Goal: Communication & Community: Answer question/provide support

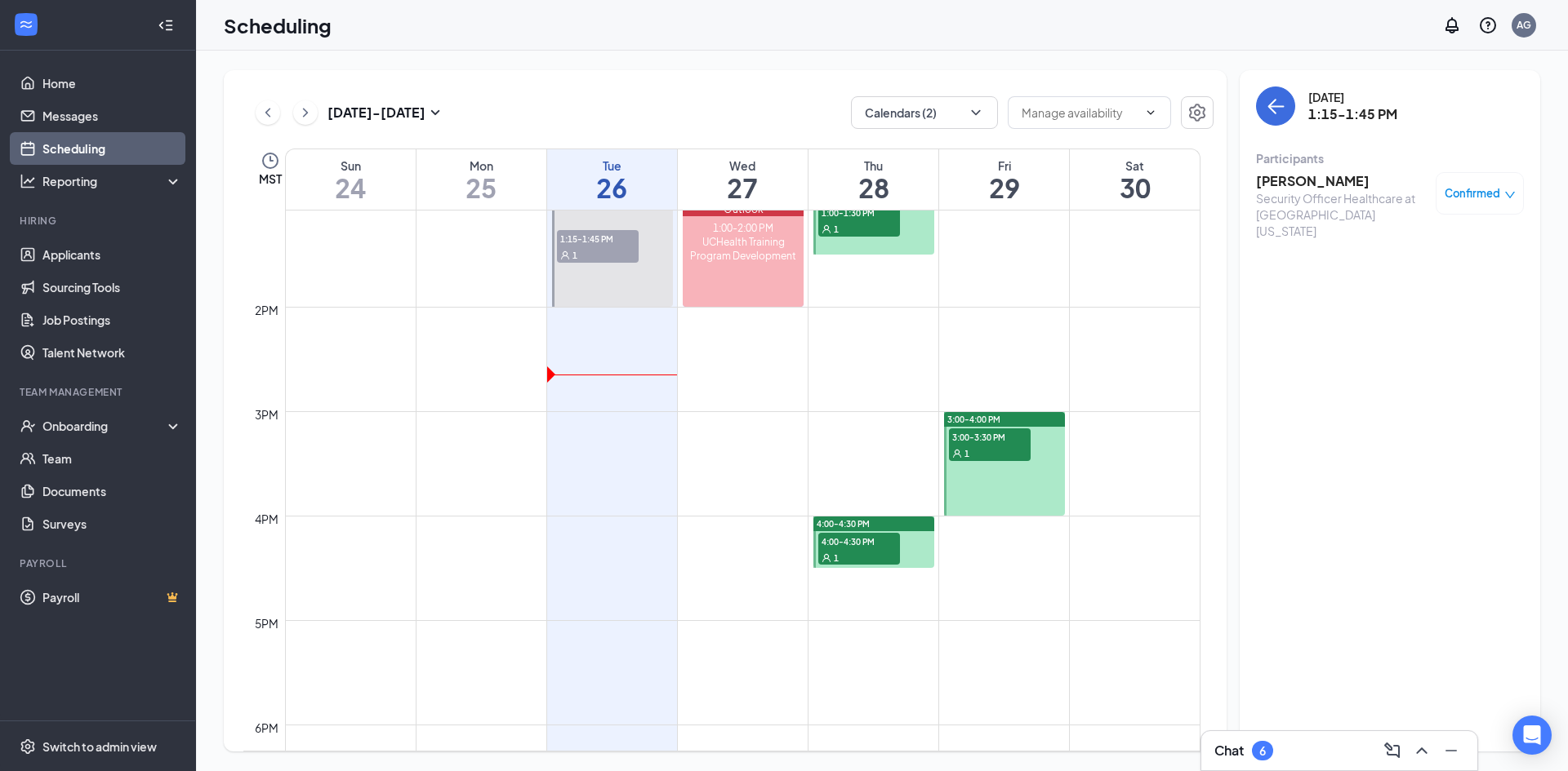
scroll to position [1368, 0]
click at [1232, 766] on div "Chat 6" at bounding box center [1339, 751] width 276 height 39
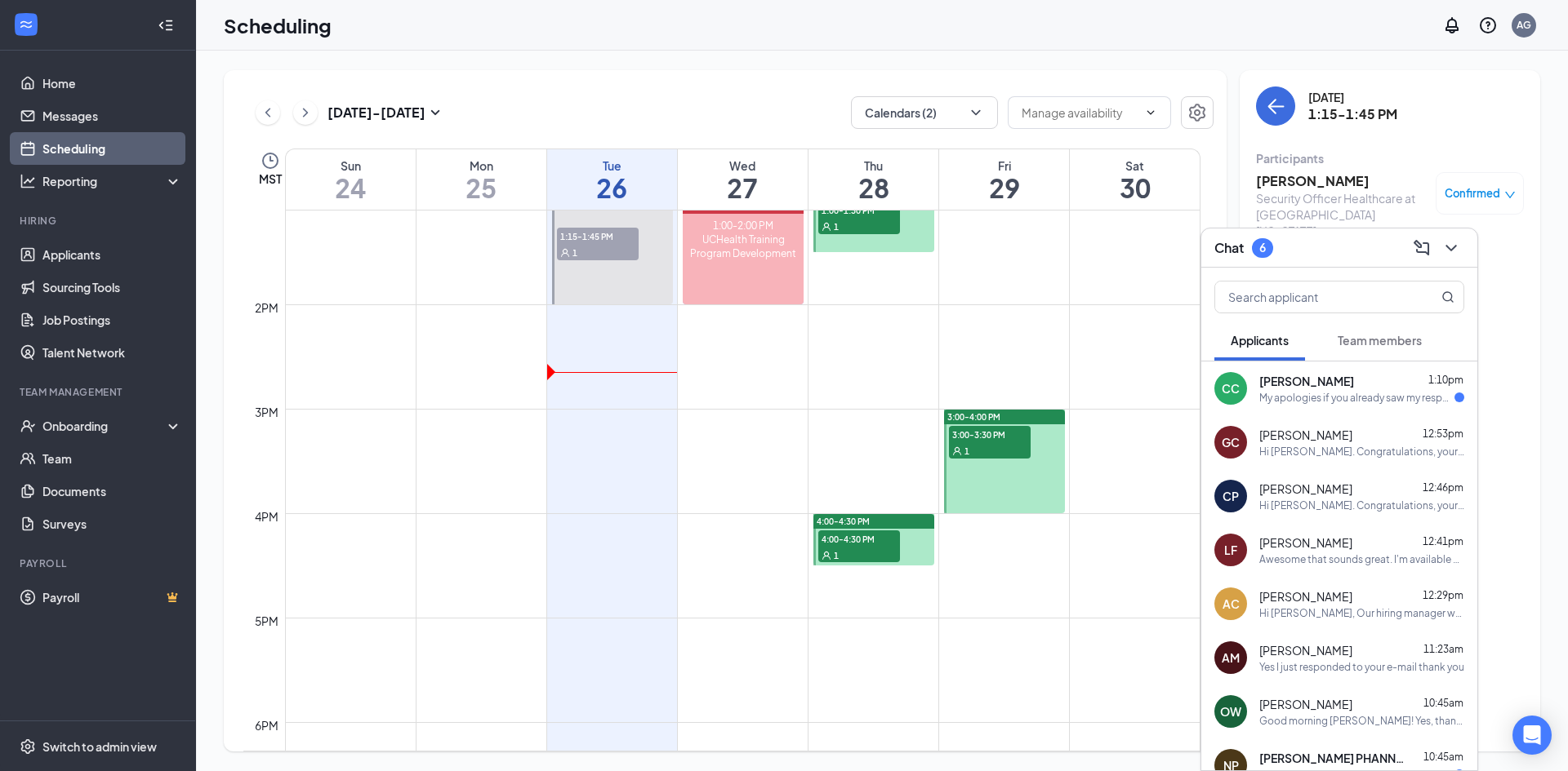
click at [1265, 401] on div "My apologies if you already saw my response via email. I wasn't sure if you got…" at bounding box center [1357, 397] width 195 height 14
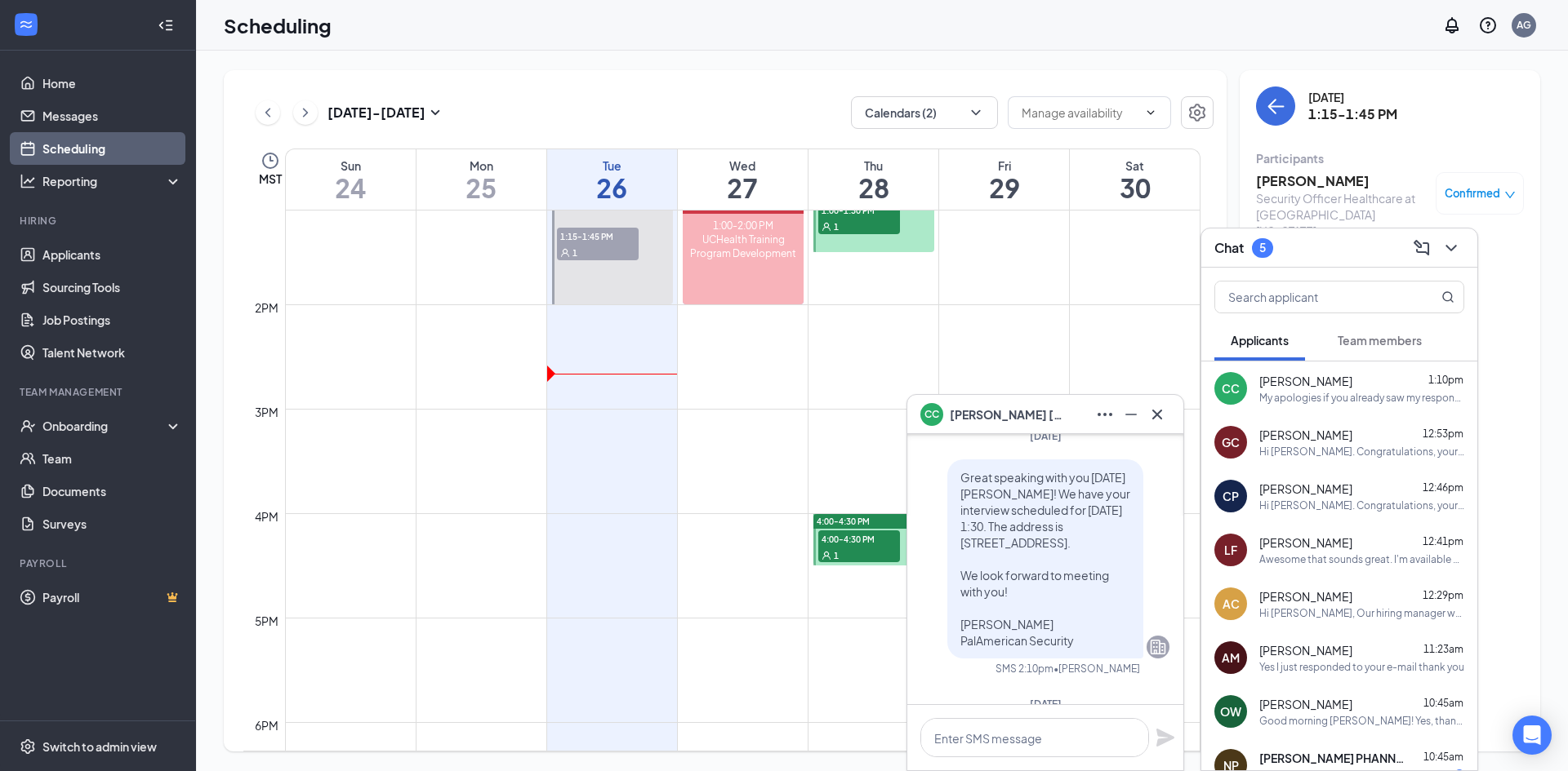
scroll to position [-735, 0]
click at [1152, 417] on icon "Cross" at bounding box center [1157, 414] width 20 height 20
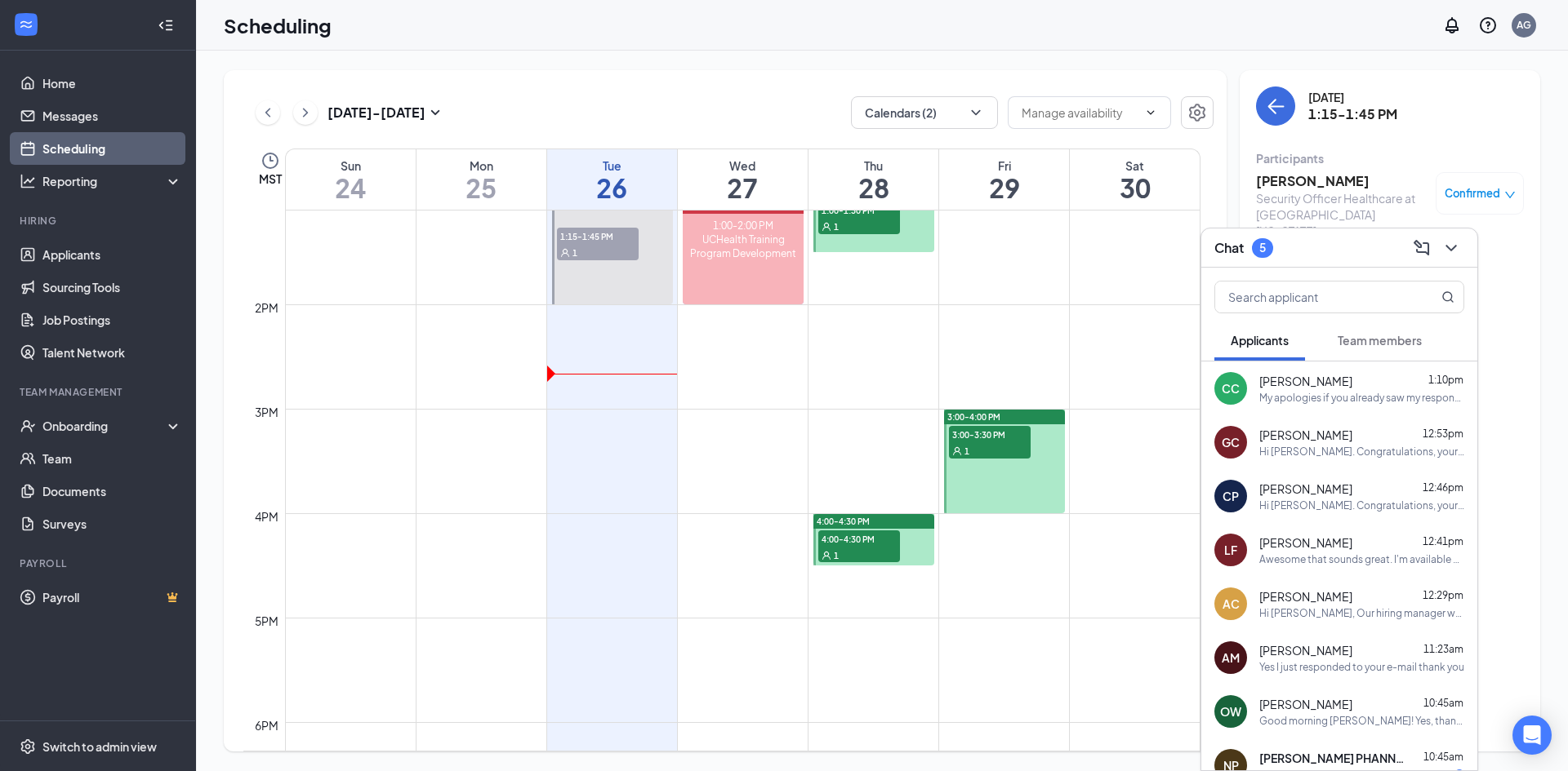
click at [1258, 249] on div "5" at bounding box center [1262, 247] width 21 height 20
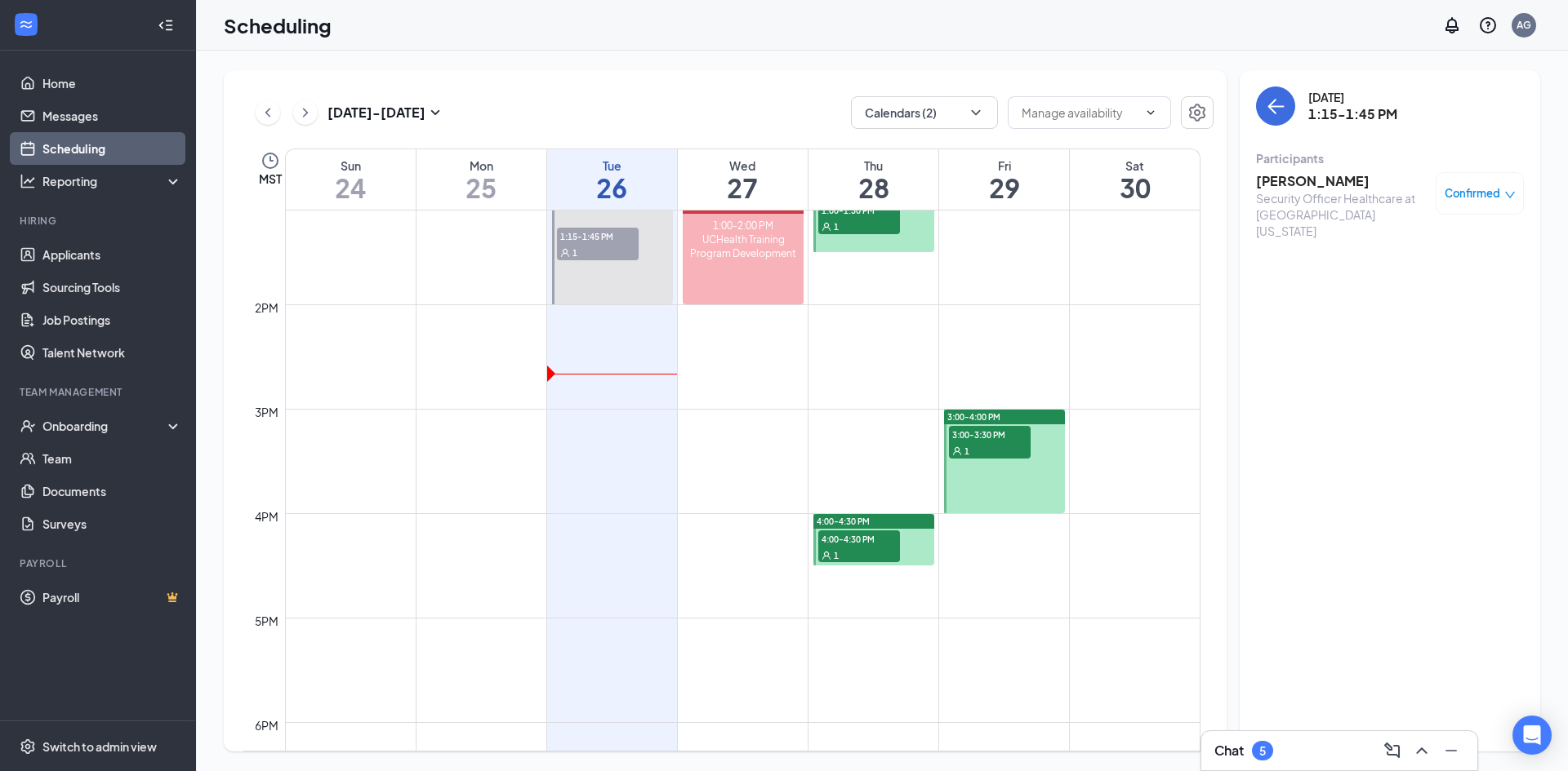
click at [1253, 756] on div "Chat 5" at bounding box center [1243, 751] width 59 height 20
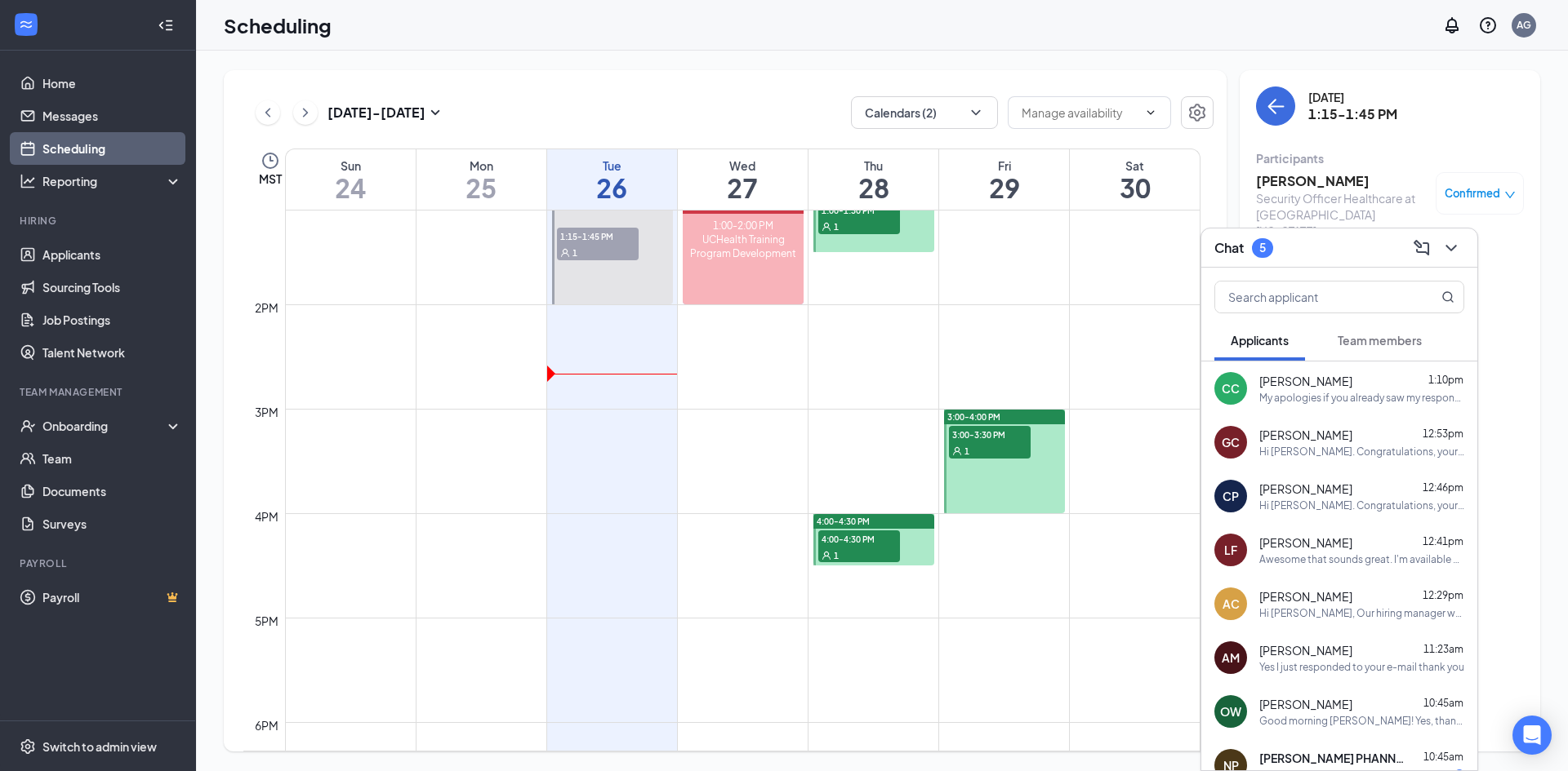
click at [1347, 337] on span "Team members" at bounding box center [1379, 340] width 84 height 15
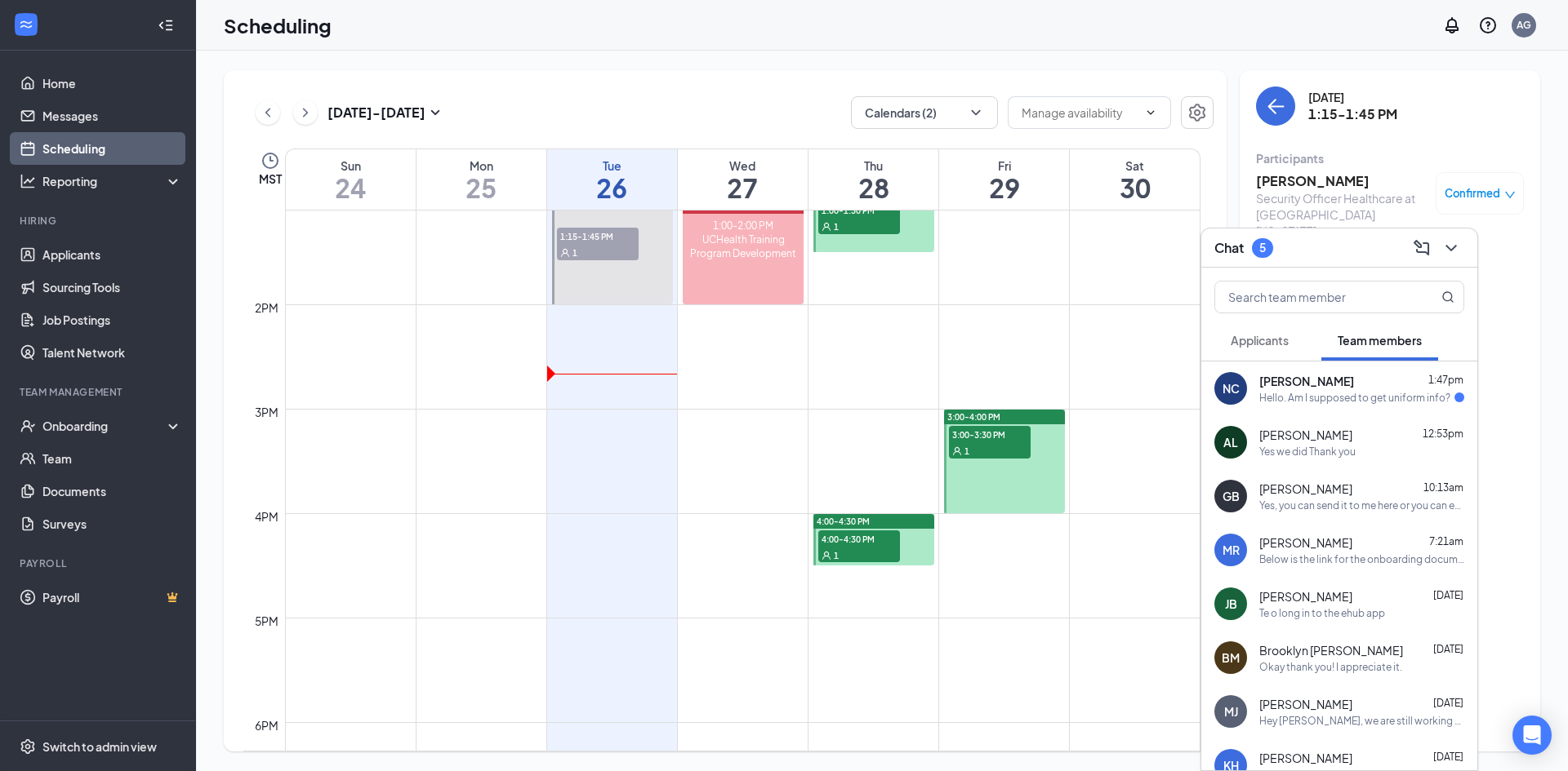
click at [1288, 401] on div "Hello. Am I supposed to get uniform info?" at bounding box center [1354, 397] width 191 height 14
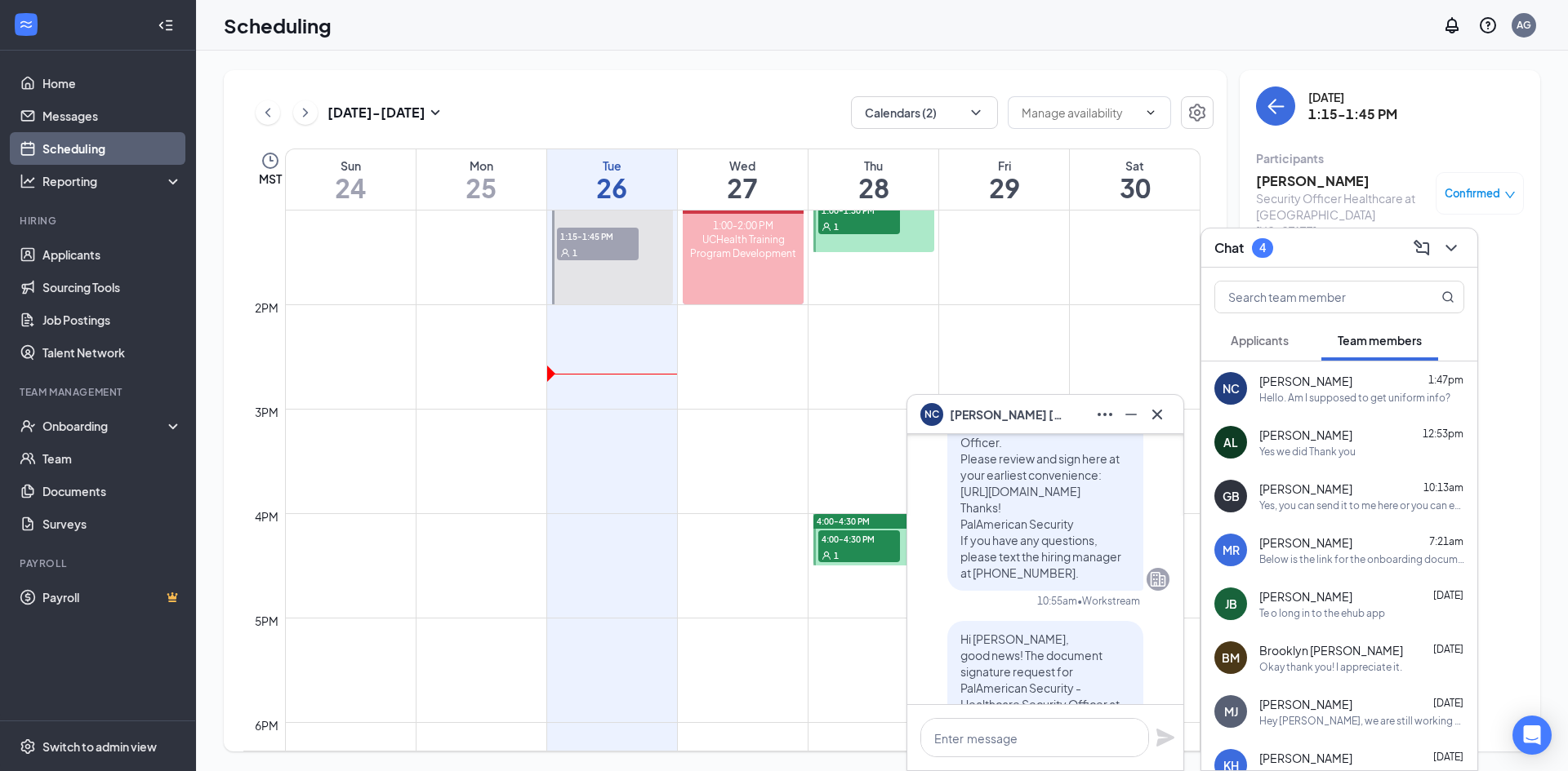
scroll to position [-979, 0]
click at [1148, 415] on icon "Cross" at bounding box center [1157, 414] width 20 height 20
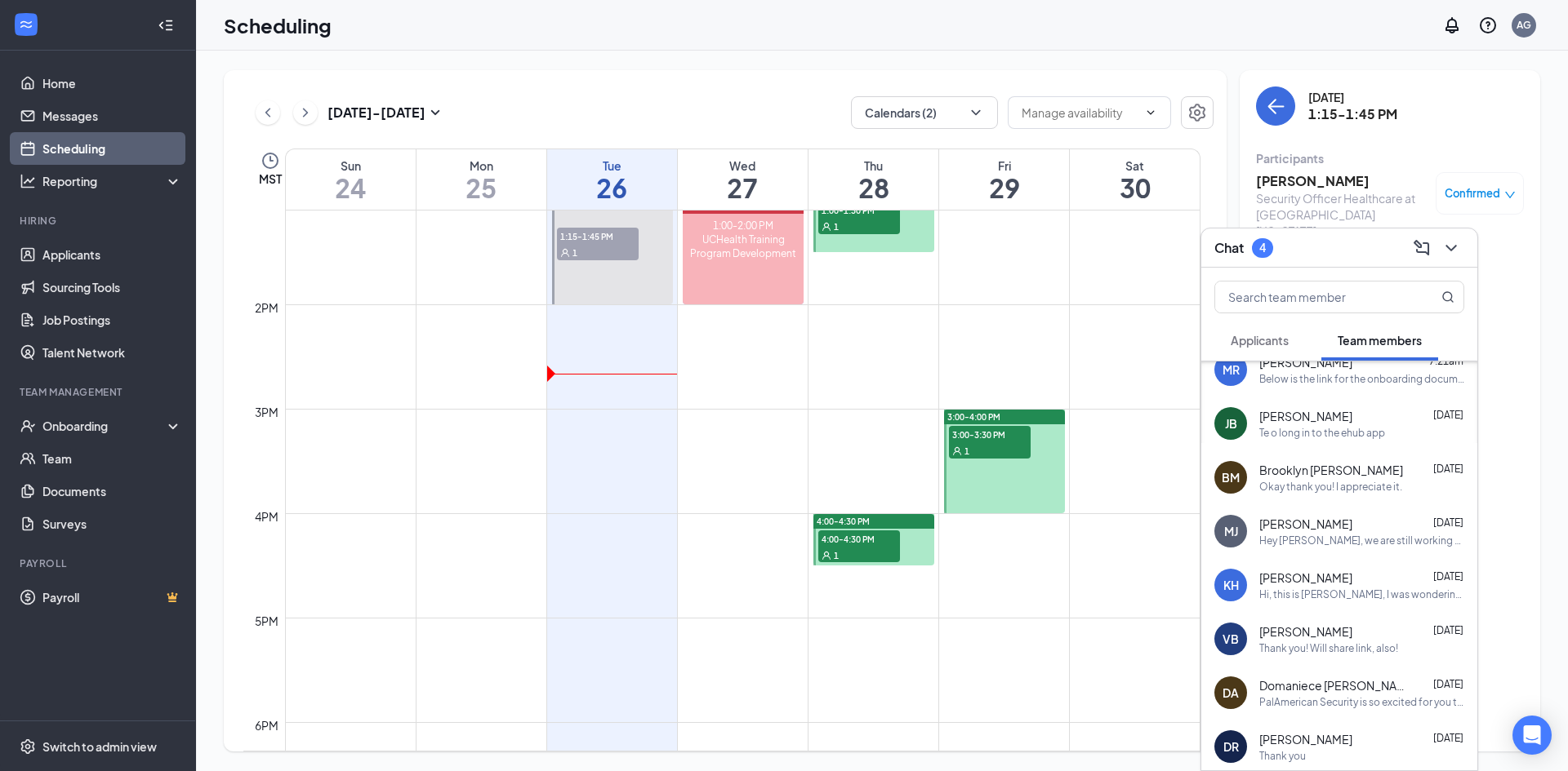
scroll to position [163, 0]
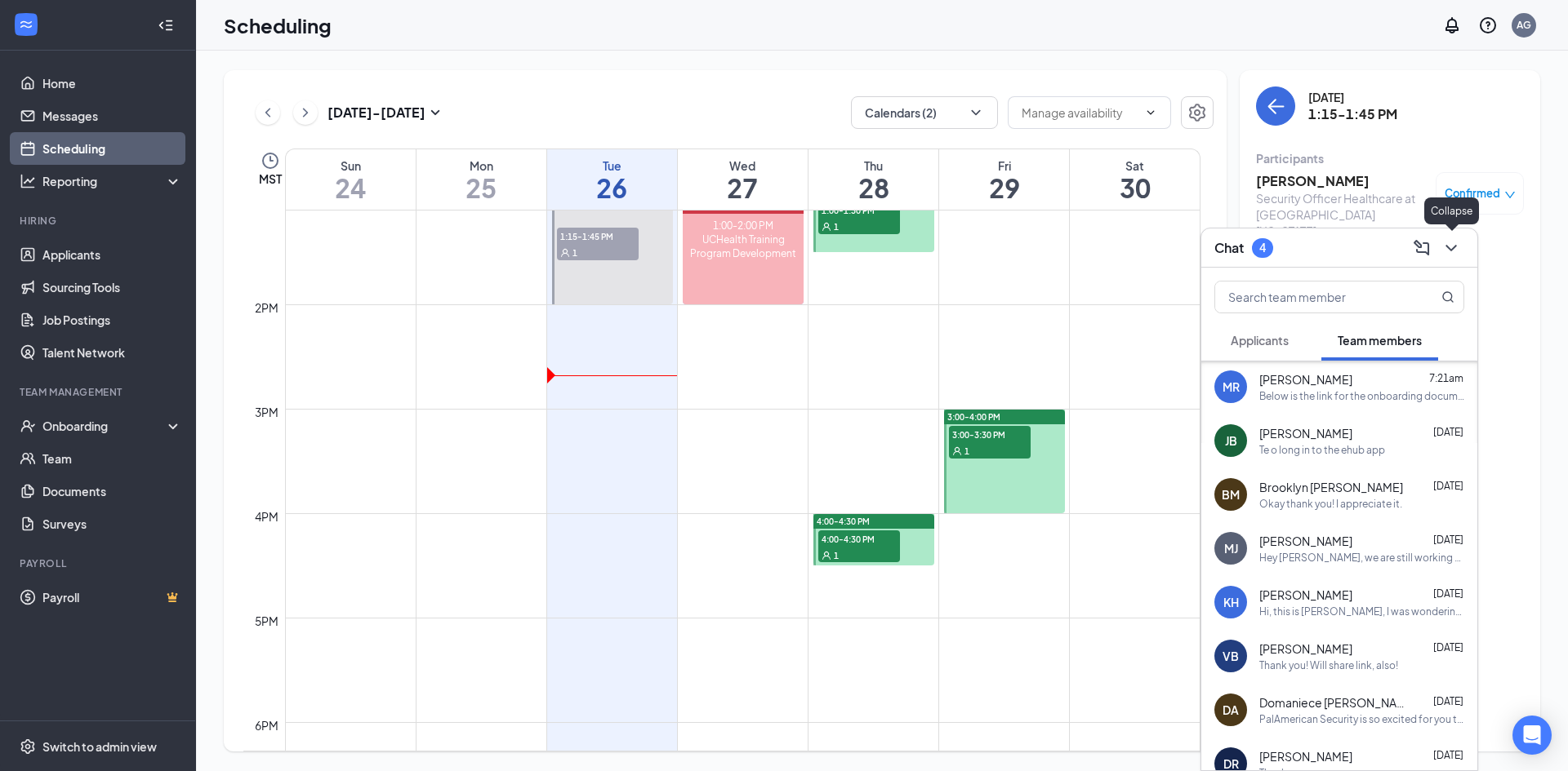
click at [1452, 246] on icon "ChevronDown" at bounding box center [1451, 247] width 20 height 20
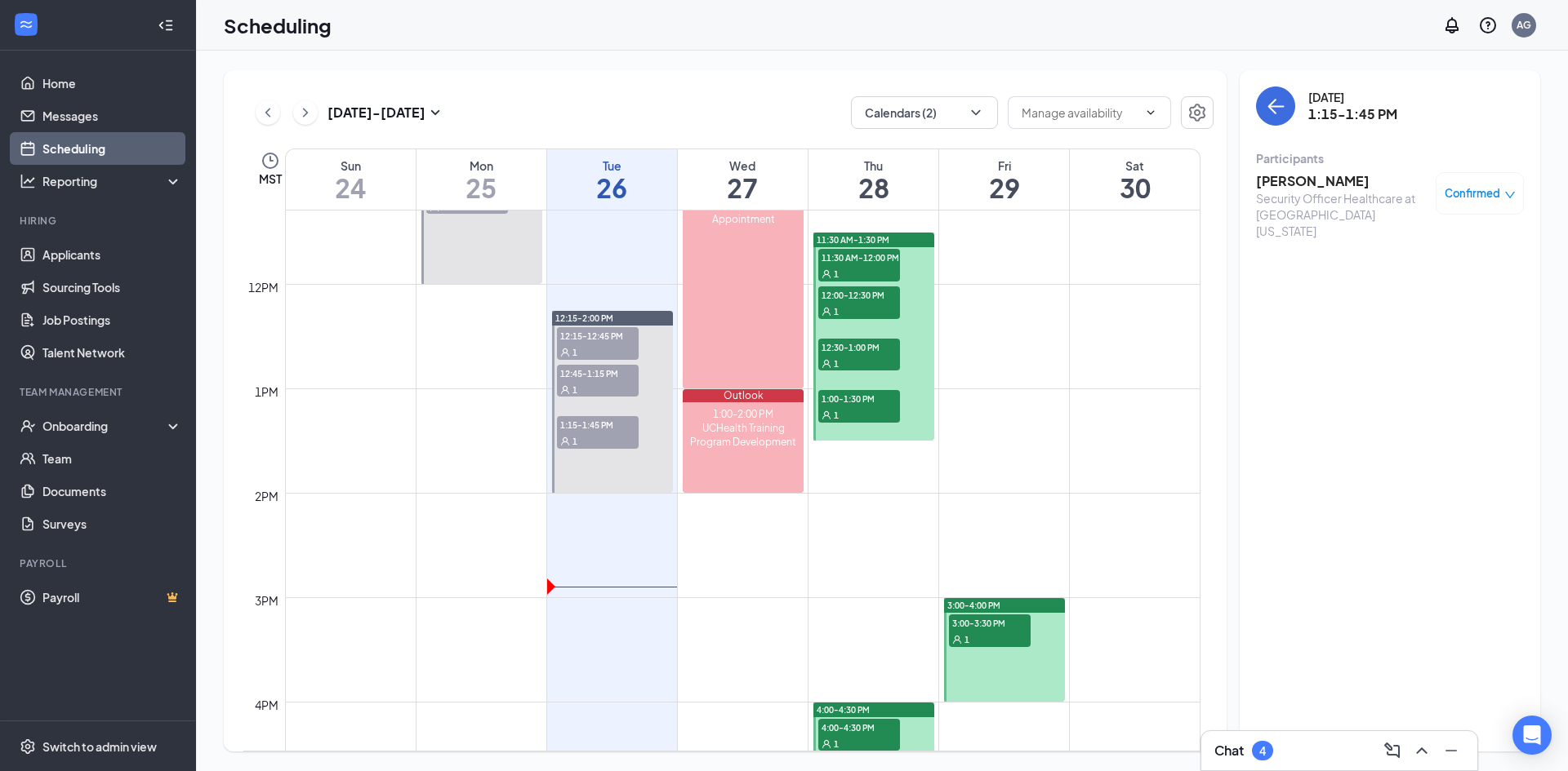
scroll to position [1123, 0]
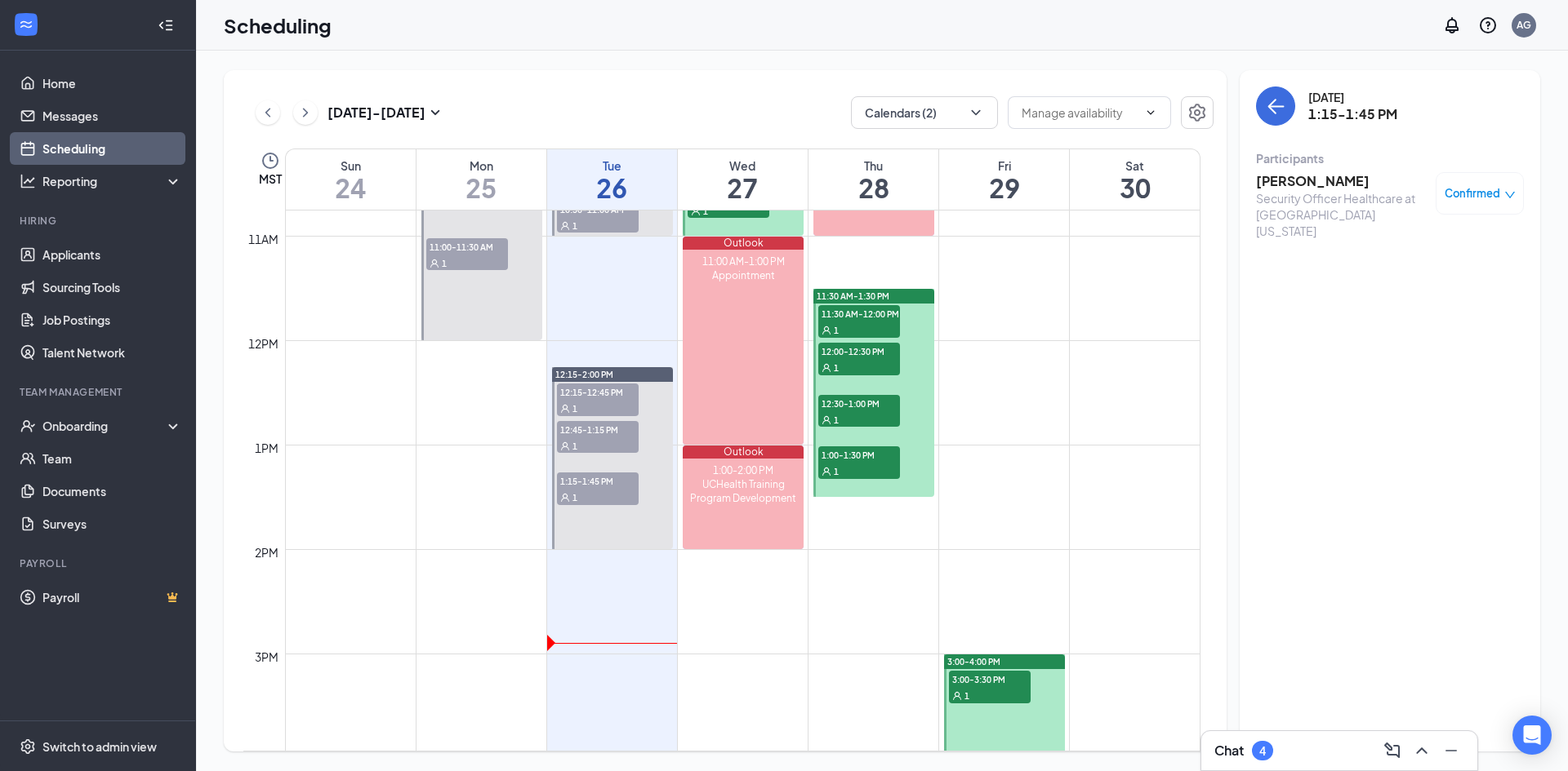
click at [1071, 607] on td at bounding box center [743, 615] width 916 height 26
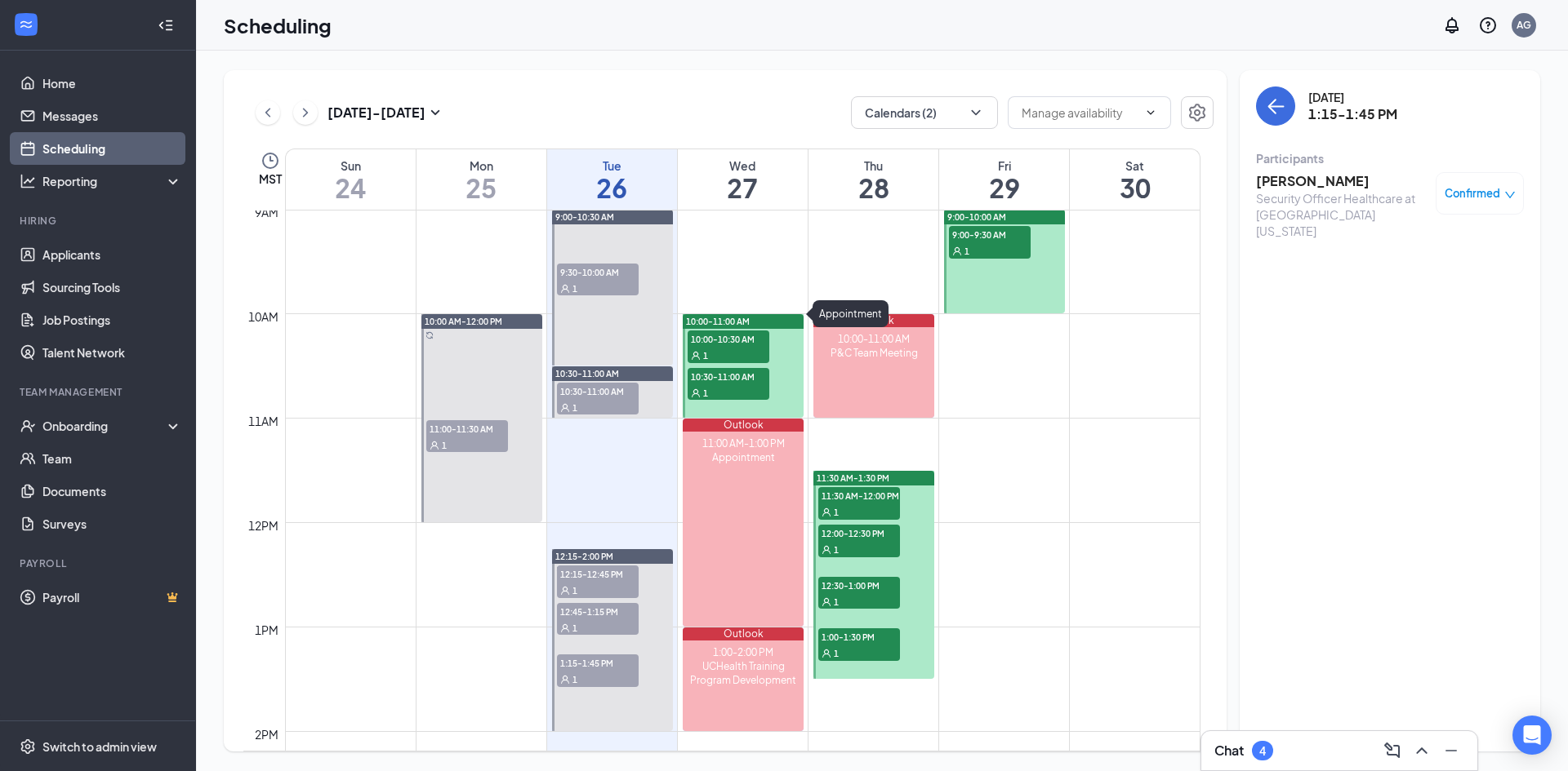
scroll to position [906, 0]
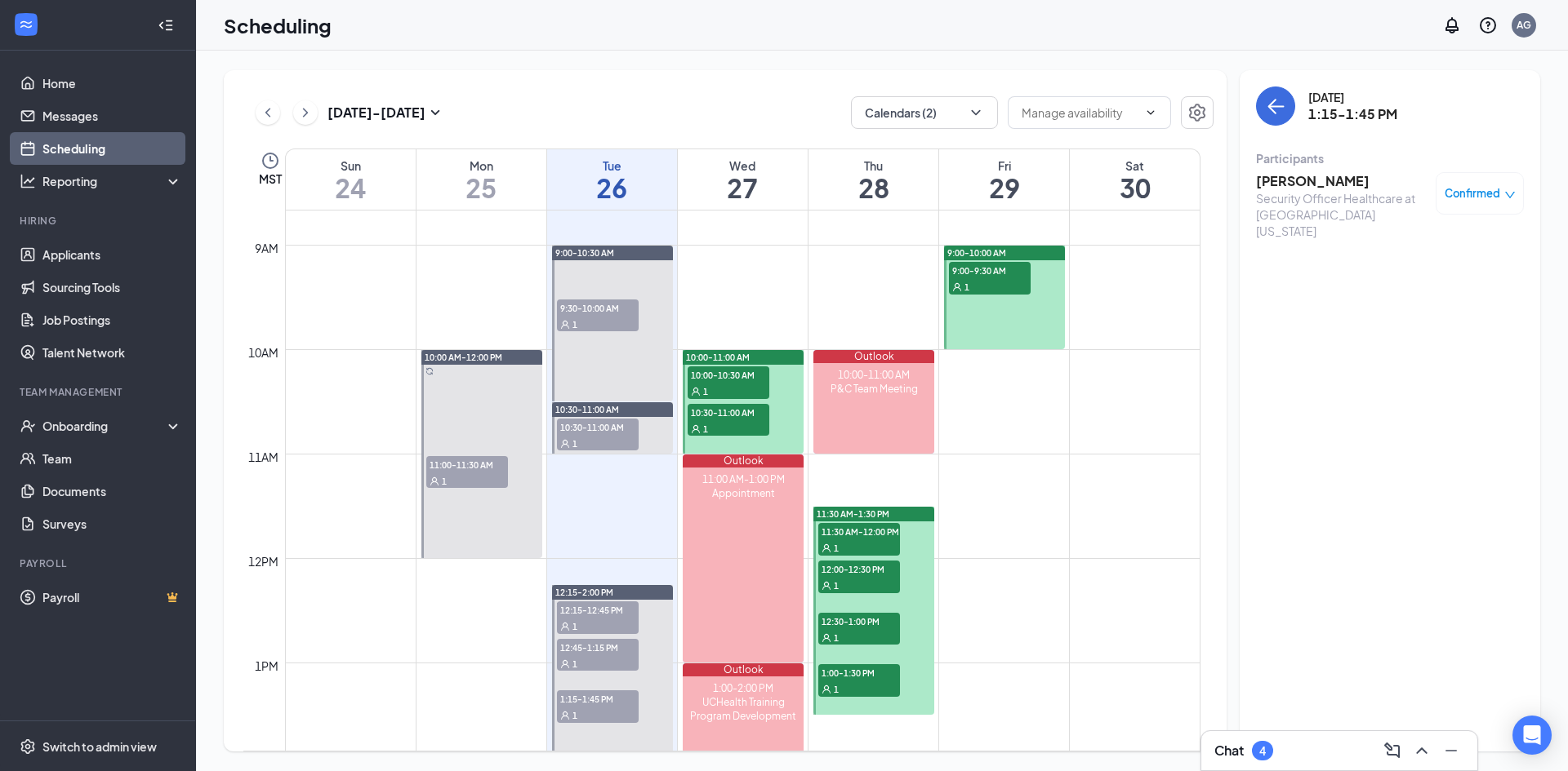
click at [446, 472] on div "1" at bounding box center [467, 481] width 82 height 17
click at [1320, 177] on h3 "[PERSON_NAME]" at bounding box center [1341, 180] width 171 height 18
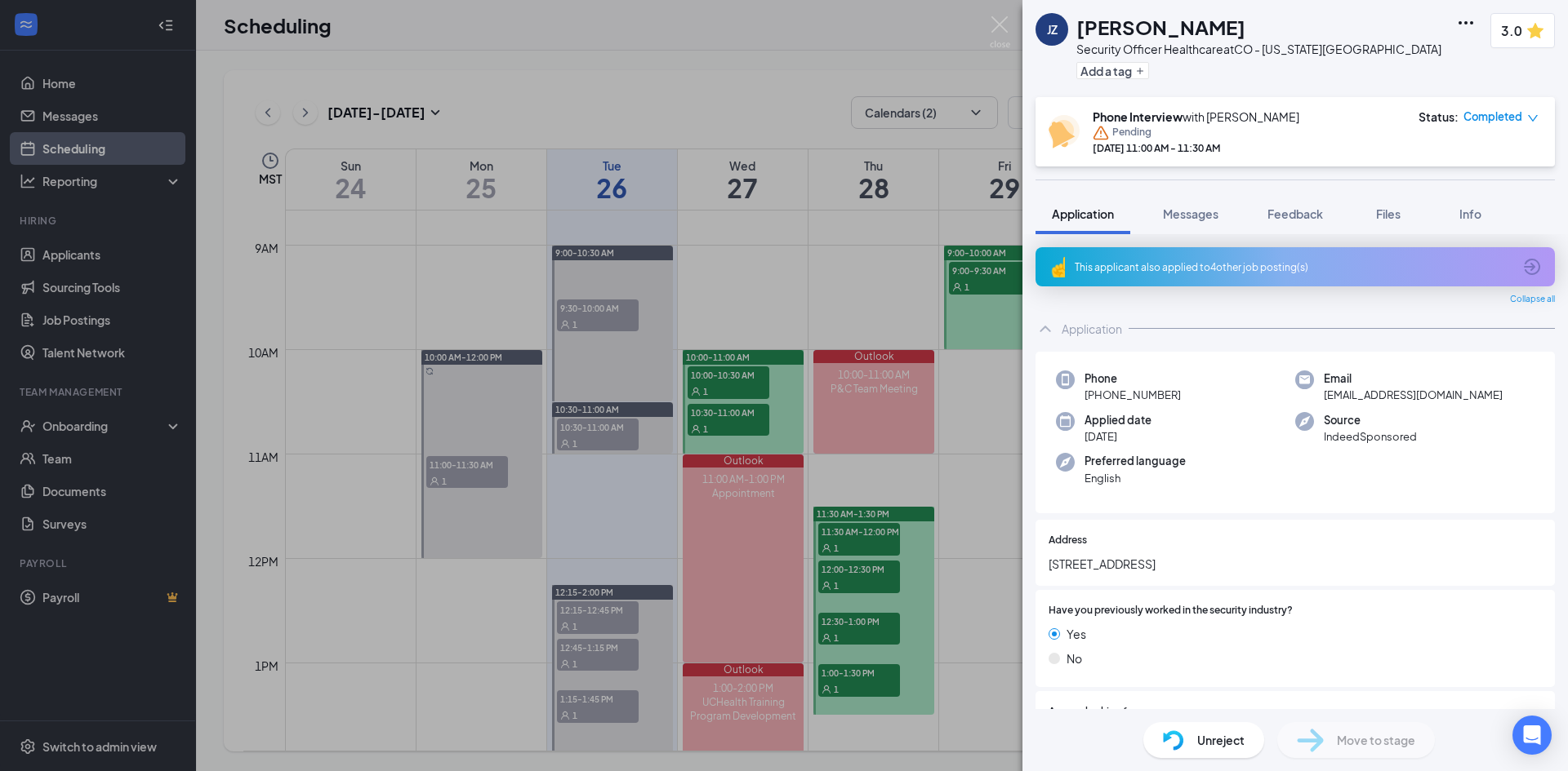
click at [1500, 116] on span "Completed" at bounding box center [1492, 117] width 59 height 17
click at [1266, 142] on div "[DATE] 11:00 AM - 11:30 AM" at bounding box center [1196, 148] width 207 height 14
click at [1000, 23] on img at bounding box center [999, 33] width 20 height 32
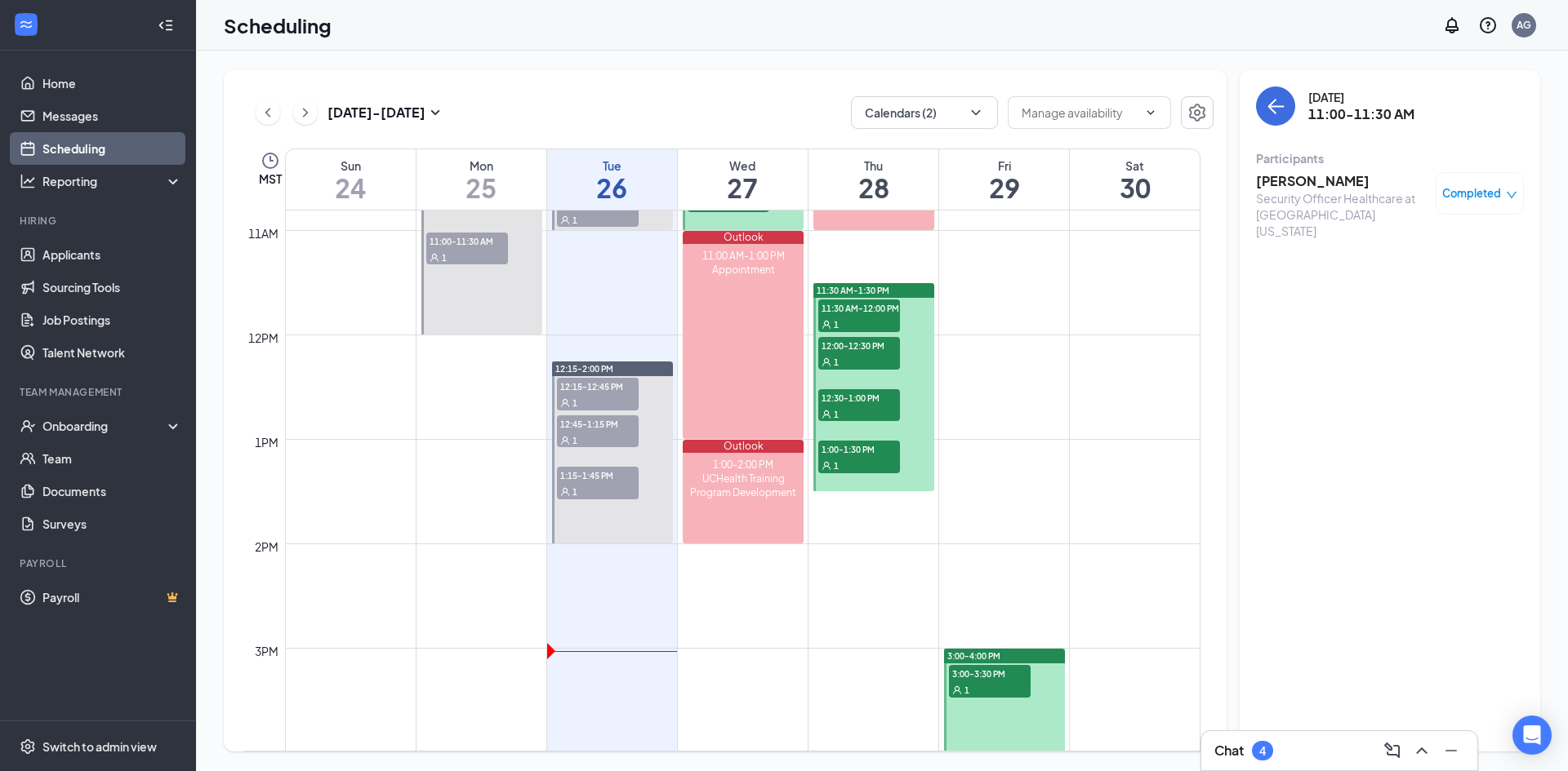
scroll to position [1150, 0]
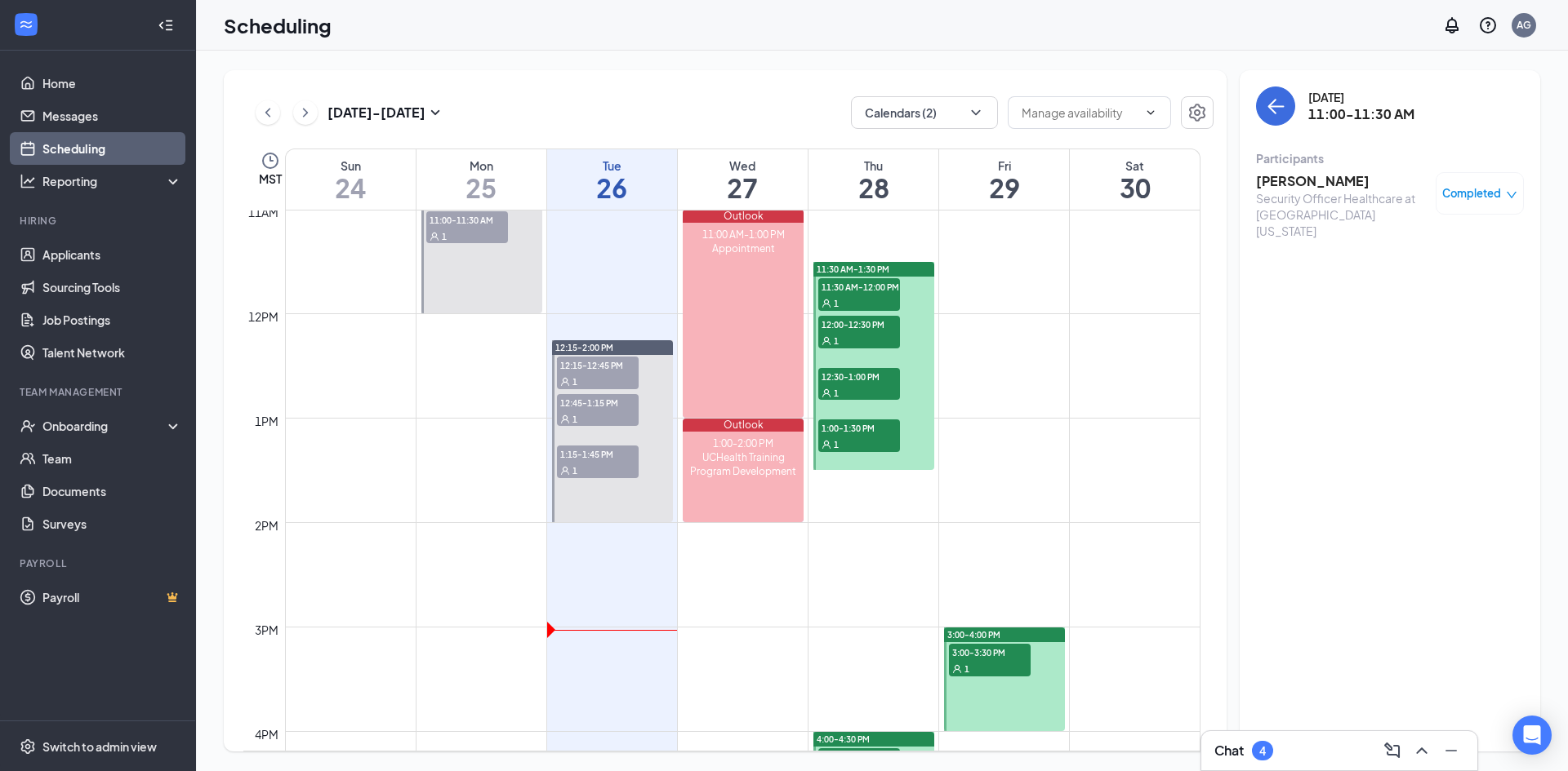
click at [1227, 742] on h3 "Chat" at bounding box center [1229, 751] width 30 height 18
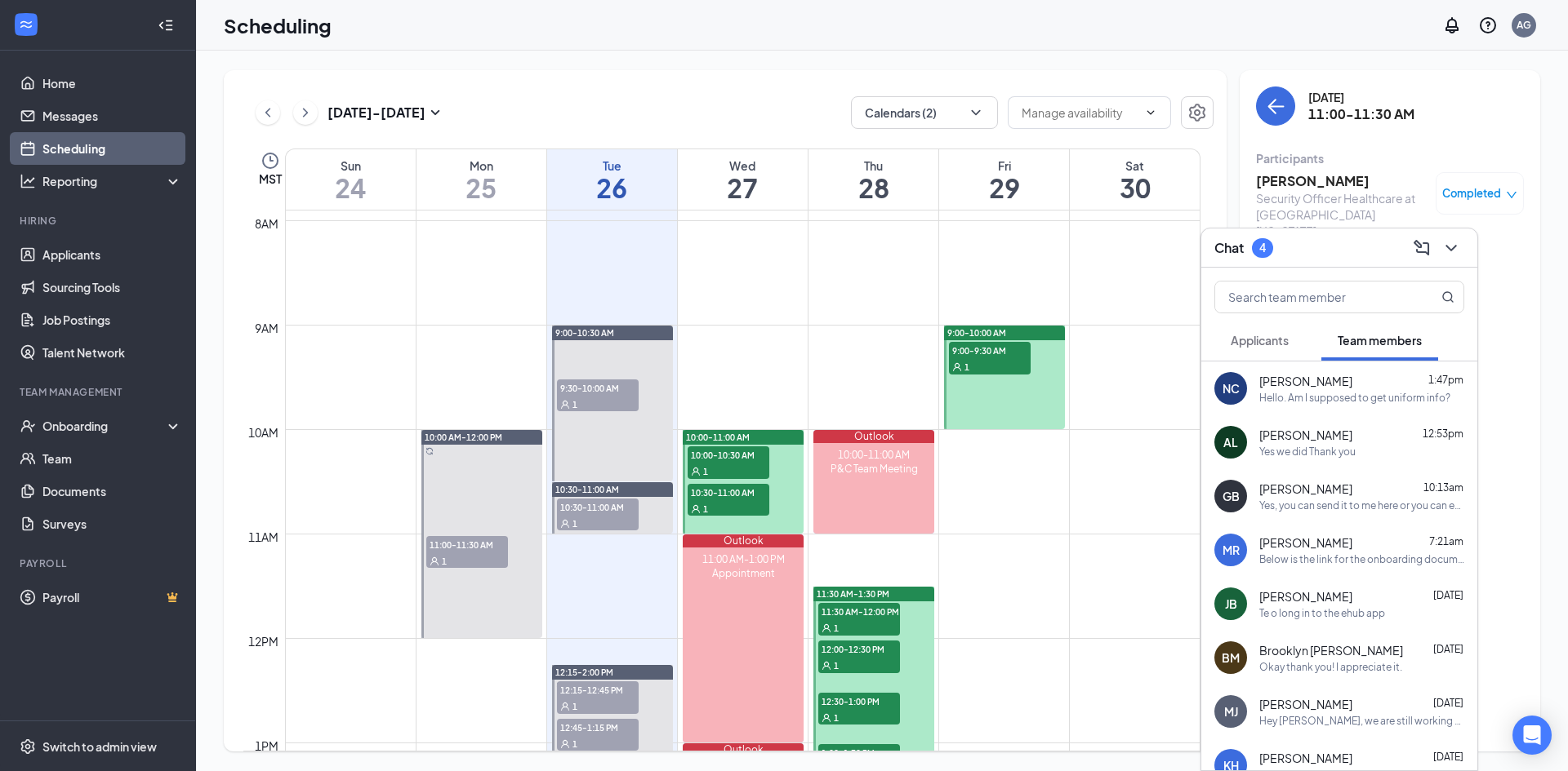
scroll to position [824, 0]
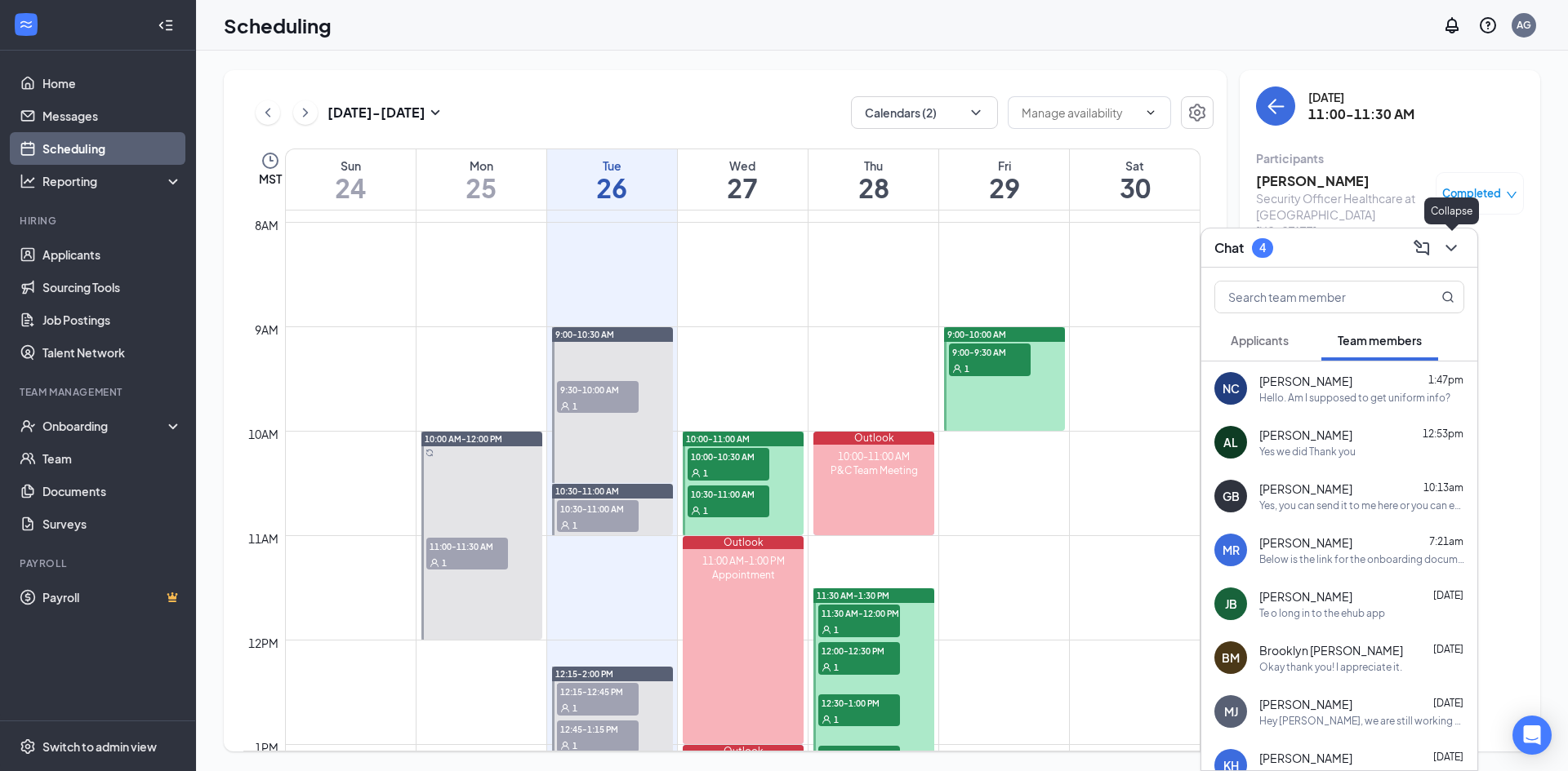
click at [1454, 249] on icon "ChevronDown" at bounding box center [1451, 247] width 20 height 20
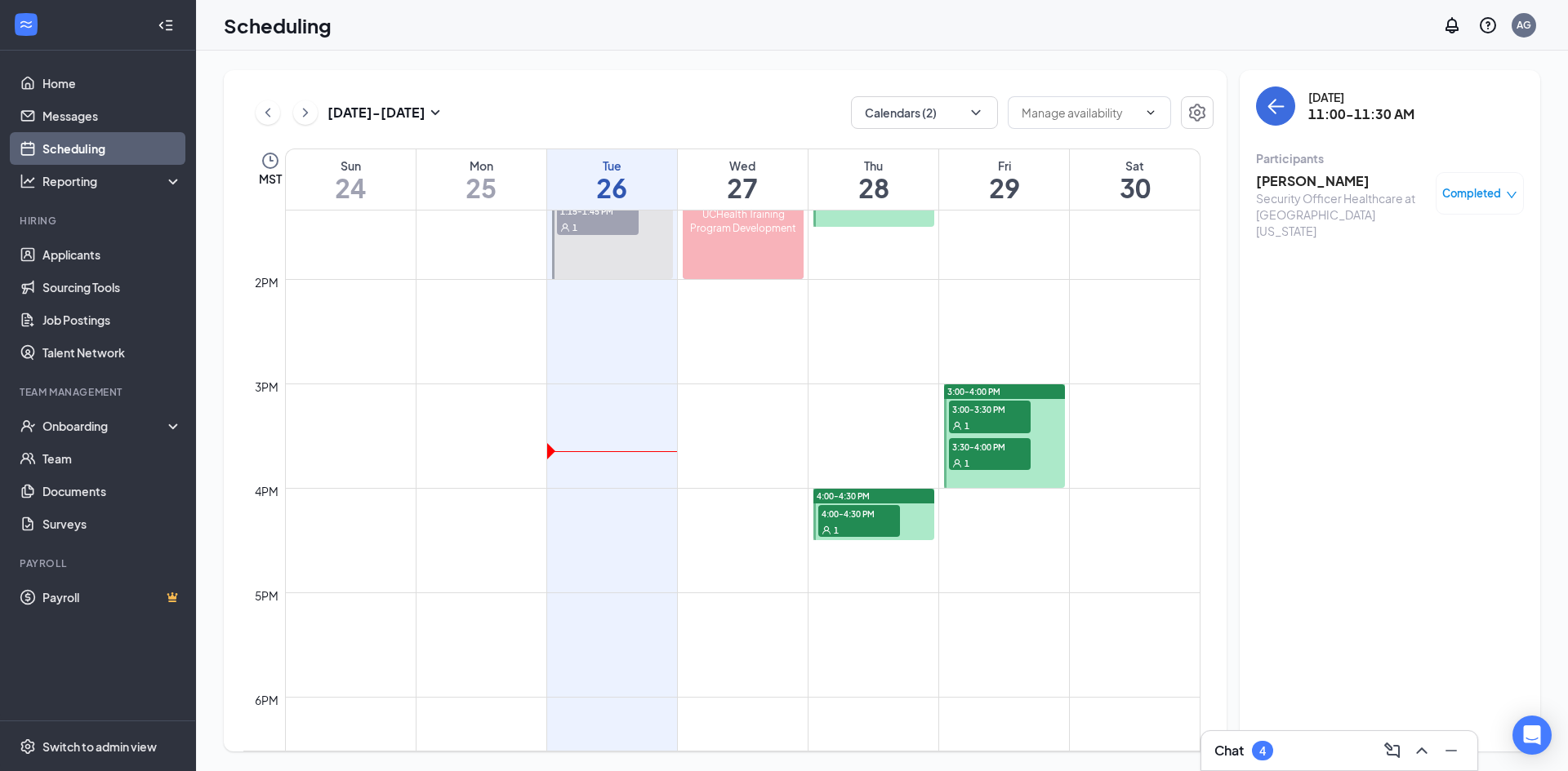
scroll to position [1150, 0]
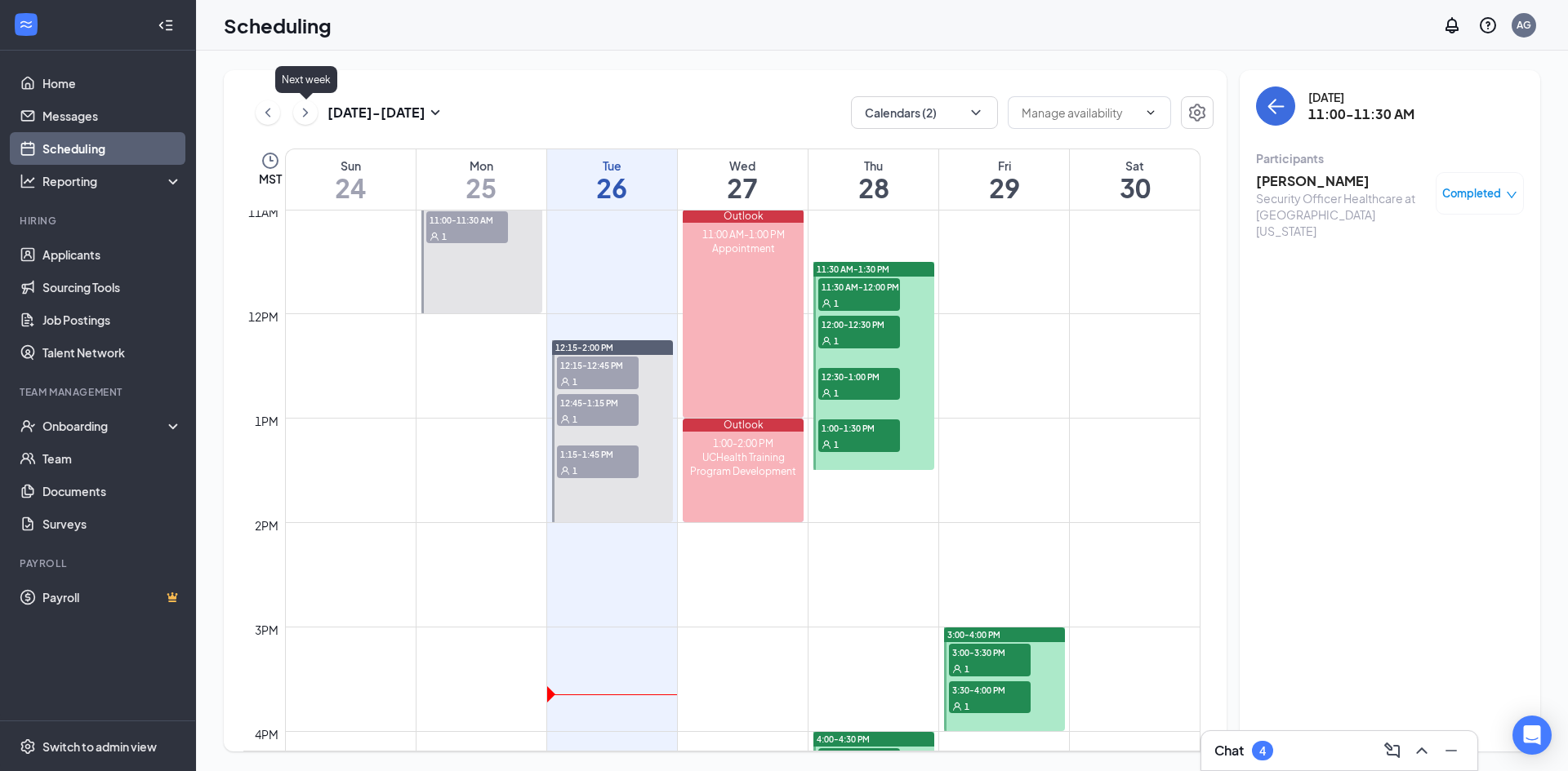
click at [307, 110] on icon "ChevronRight" at bounding box center [305, 113] width 17 height 20
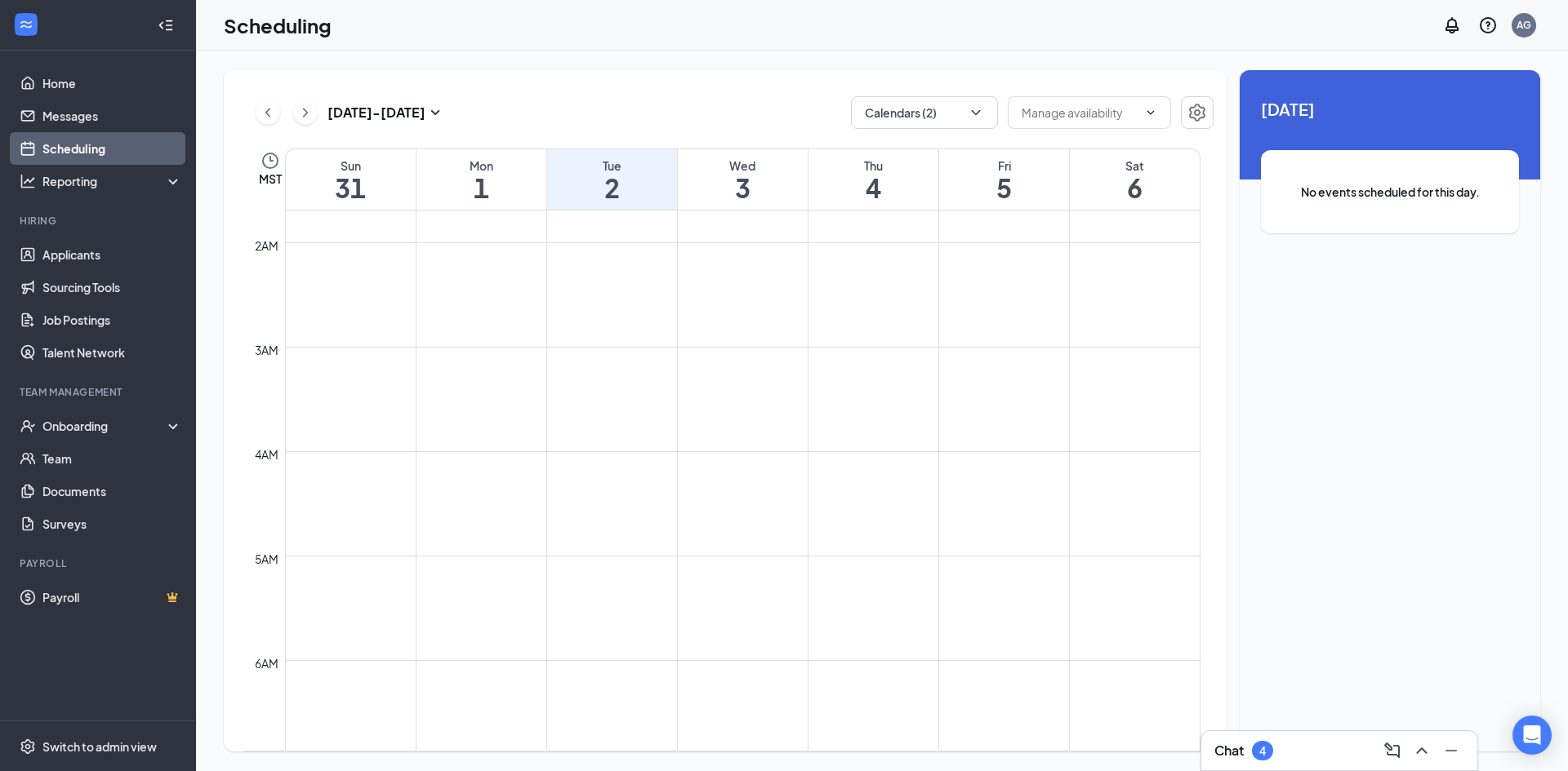
scroll to position [150, 0]
click at [269, 115] on icon "ChevronLeft" at bounding box center [267, 113] width 5 height 9
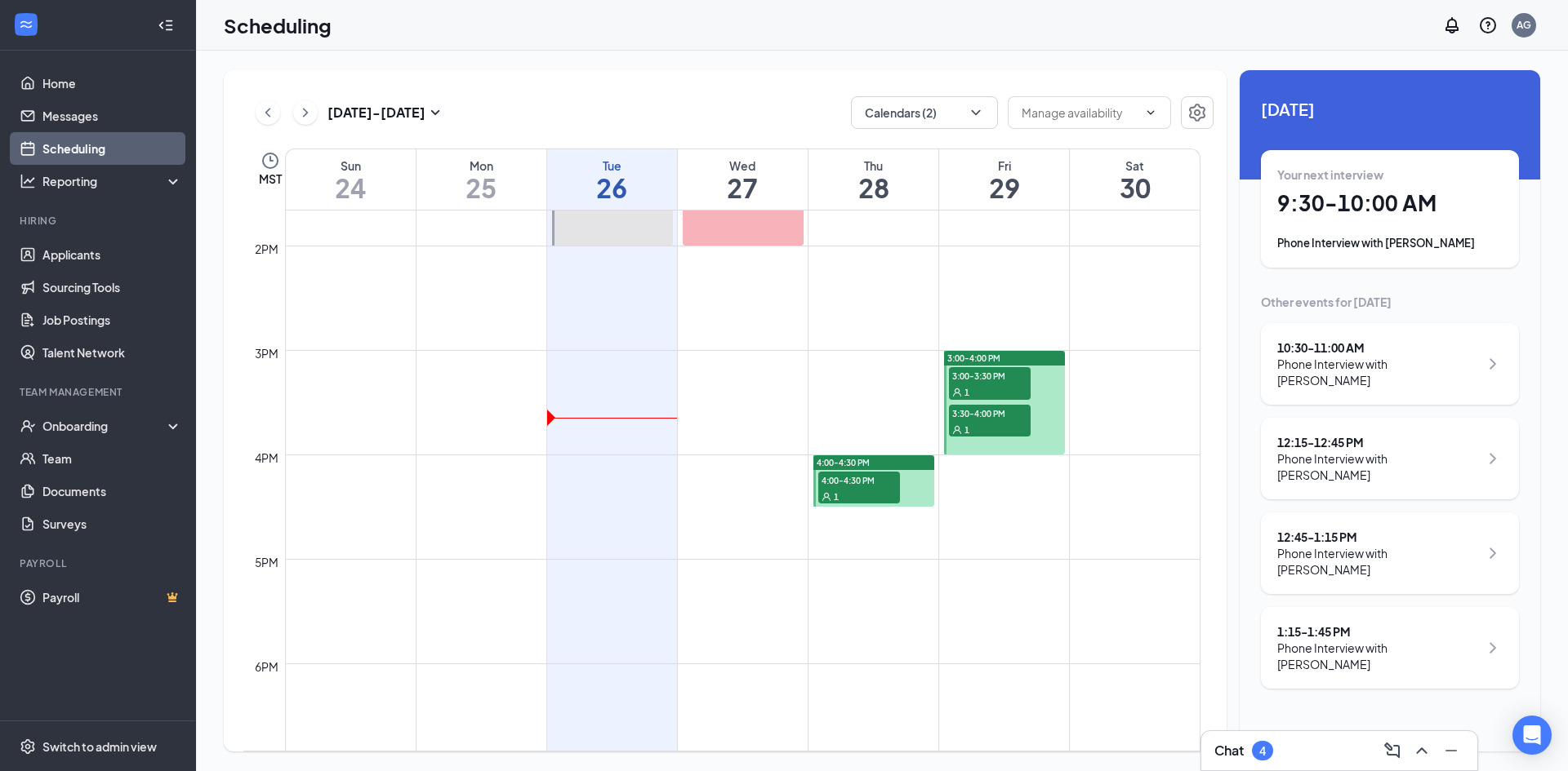
scroll to position [1455, 0]
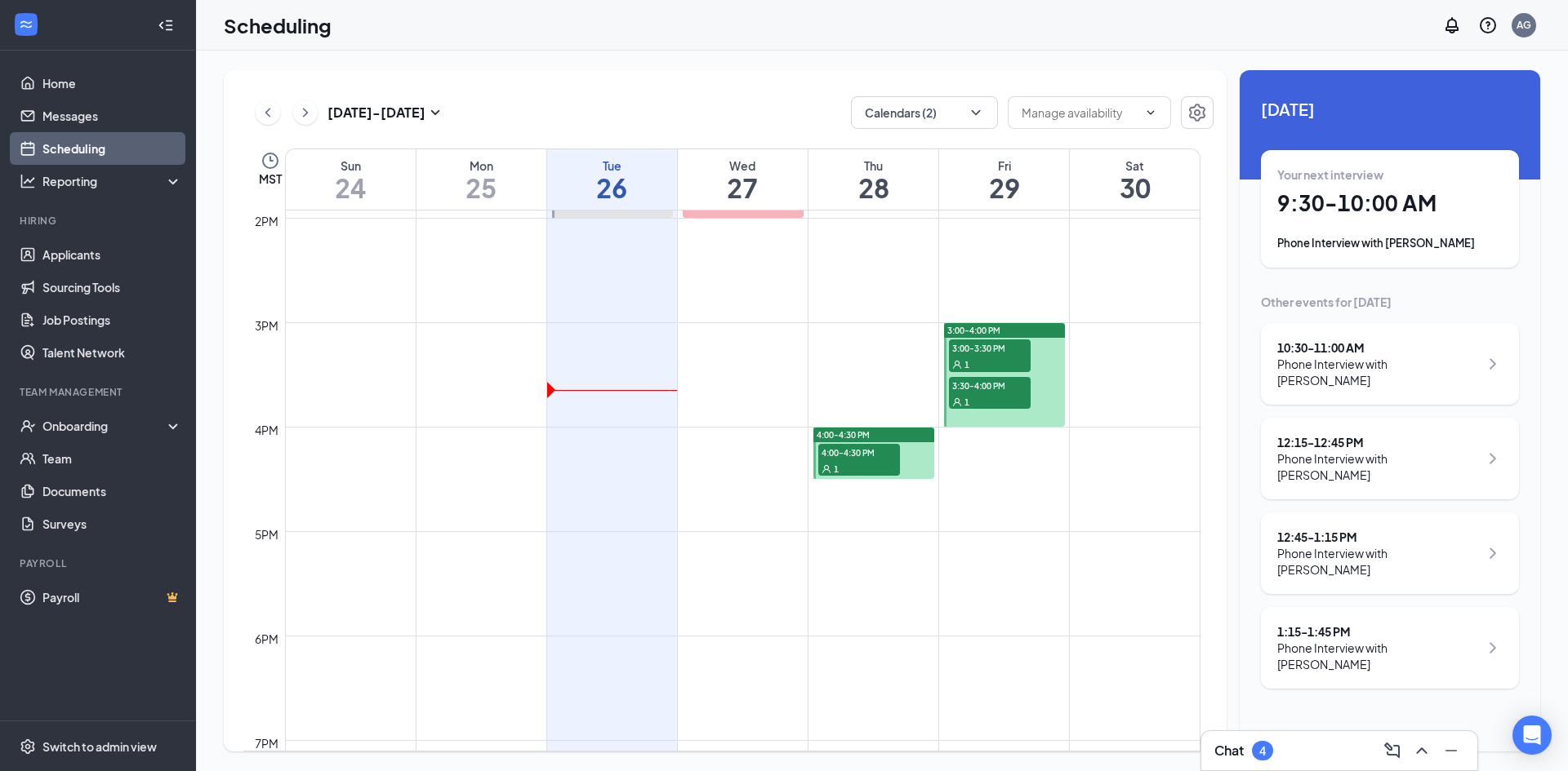
click at [1213, 743] on div "Chat 4" at bounding box center [1339, 751] width 276 height 39
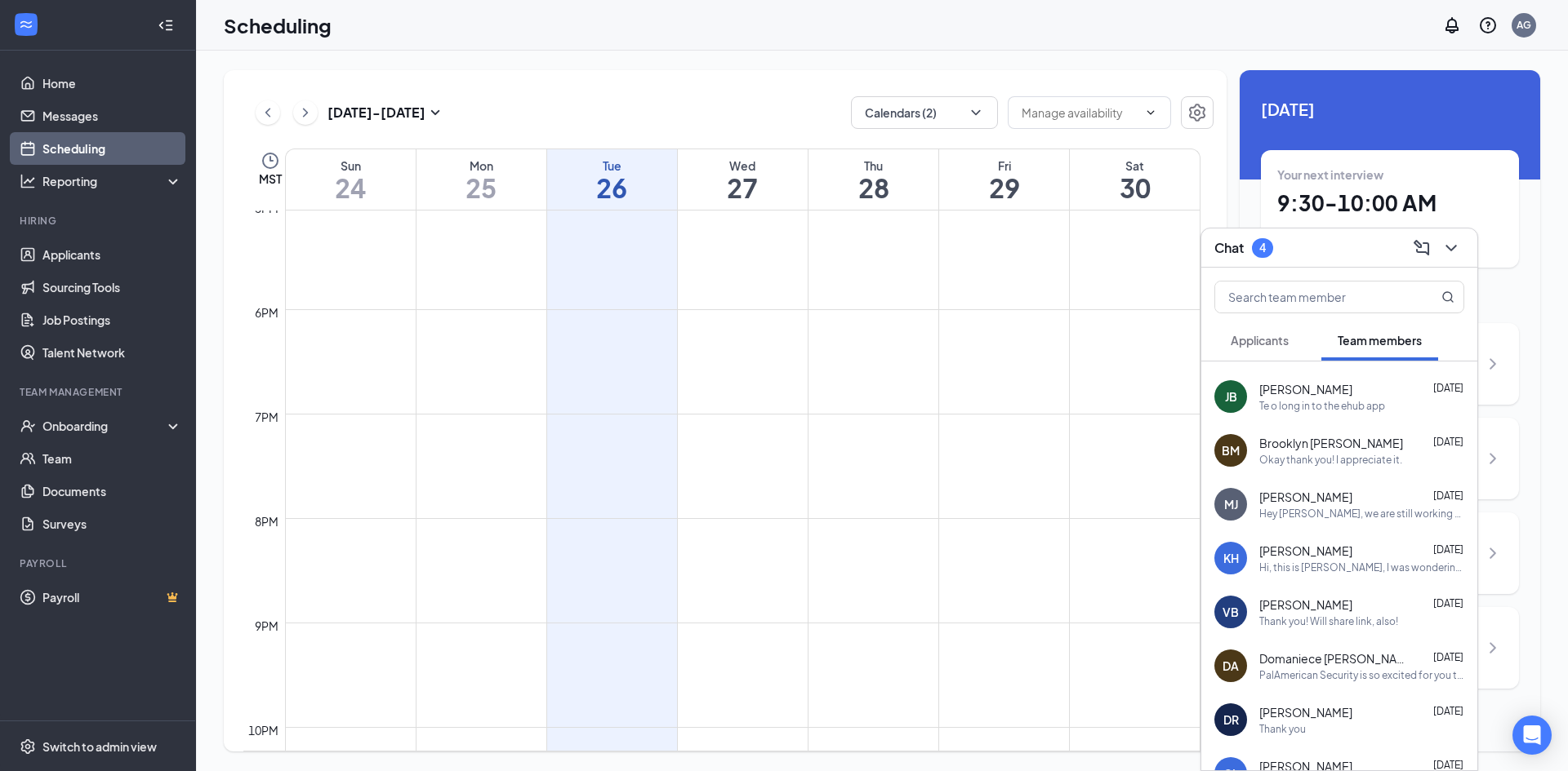
scroll to position [0, 0]
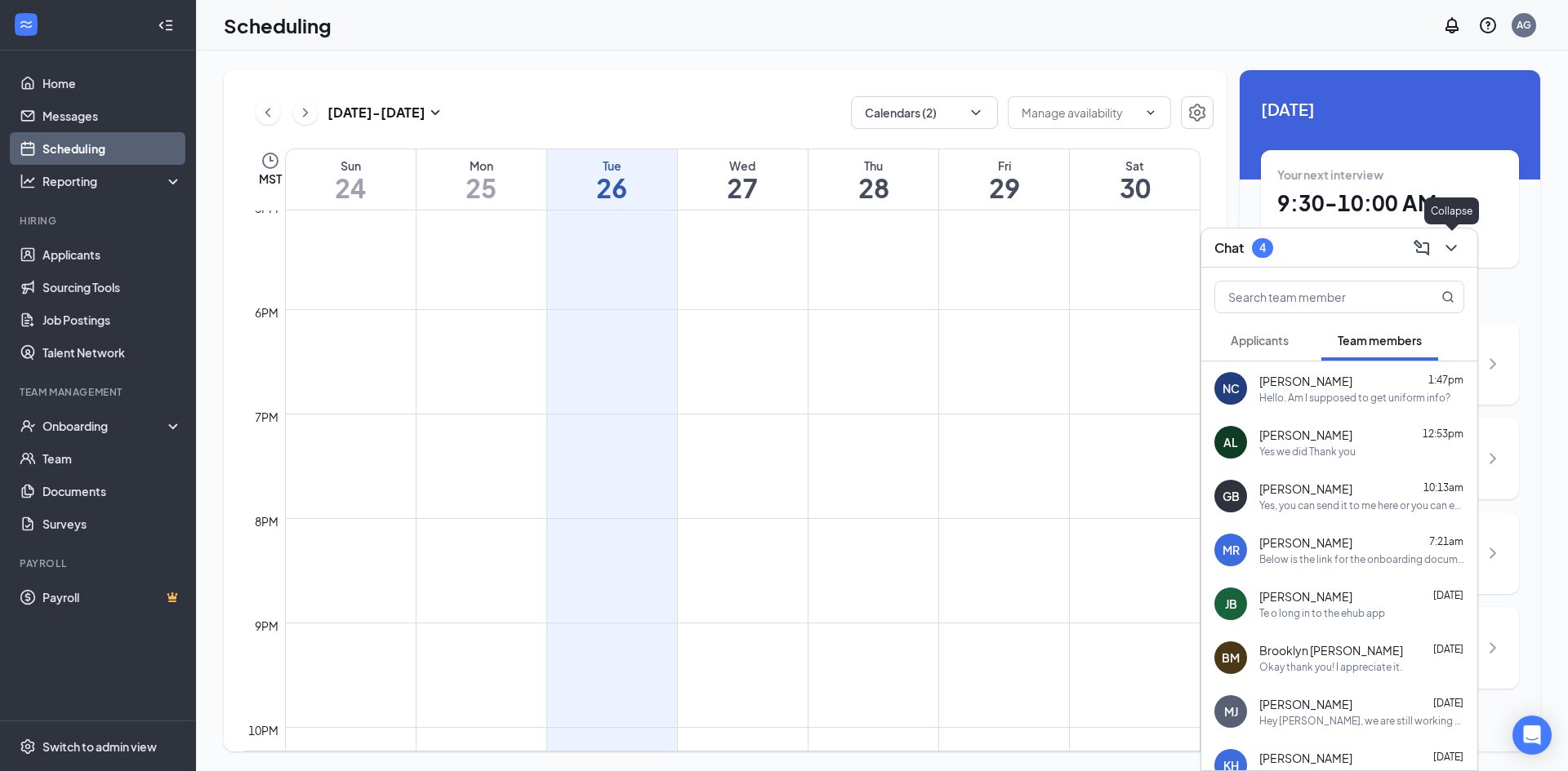
click at [1444, 256] on icon "ChevronDown" at bounding box center [1451, 247] width 20 height 20
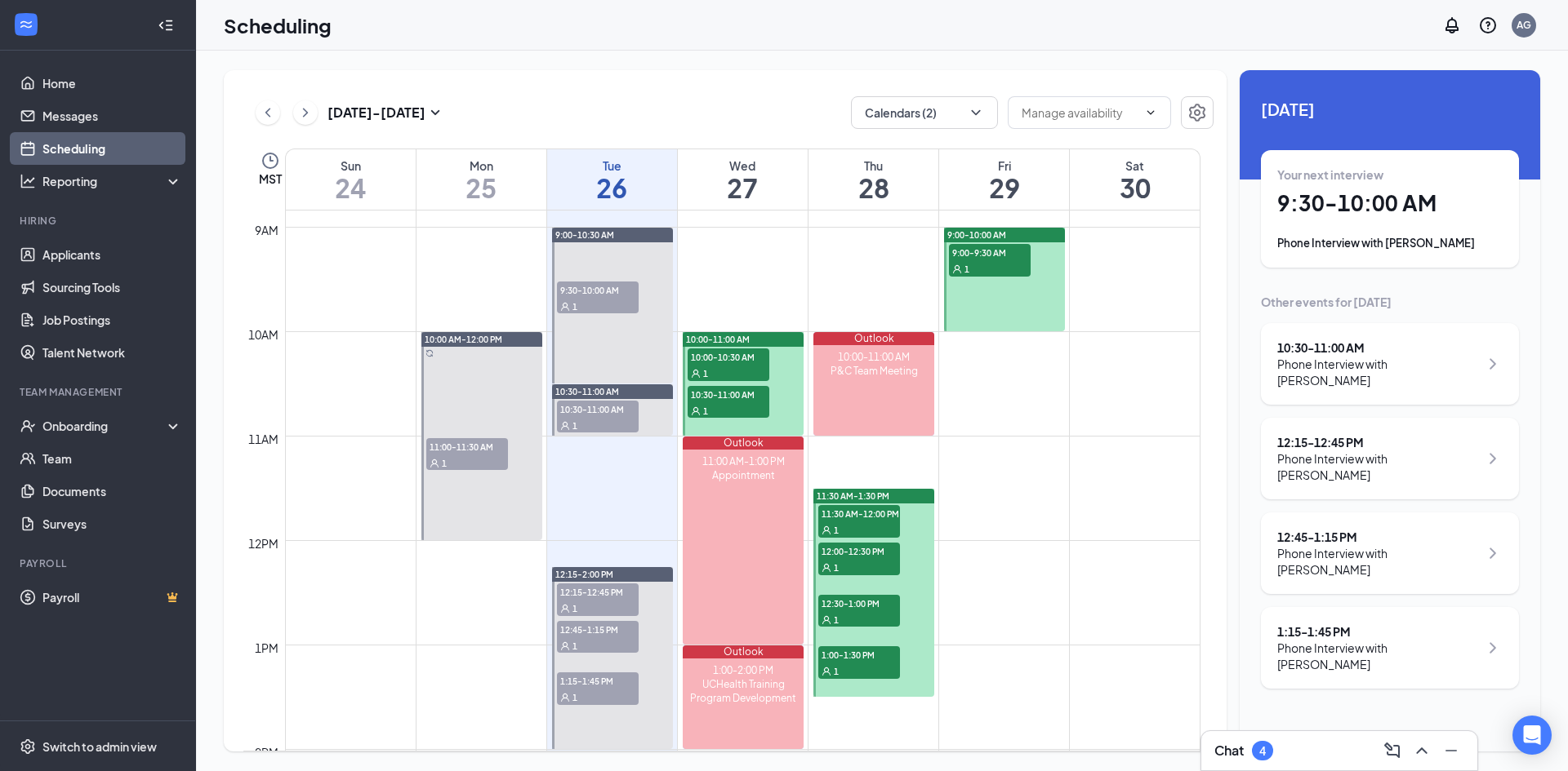
scroll to position [824, 0]
